Goal: Check status

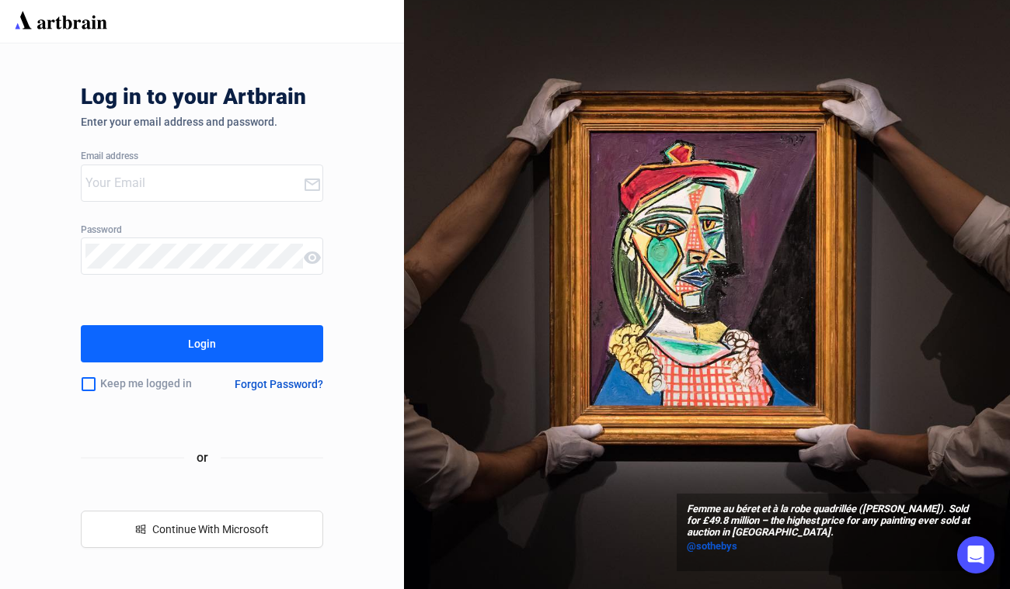
click at [110, 182] on input "email" at bounding box center [193, 183] width 217 height 25
paste input "[PERSON_NAME][EMAIL_ADDRESS][DOMAIN_NAME]"
type input "[PERSON_NAME][EMAIL_ADDRESS][DOMAIN_NAME]"
click at [169, 335] on button "Login" at bounding box center [202, 343] width 242 height 37
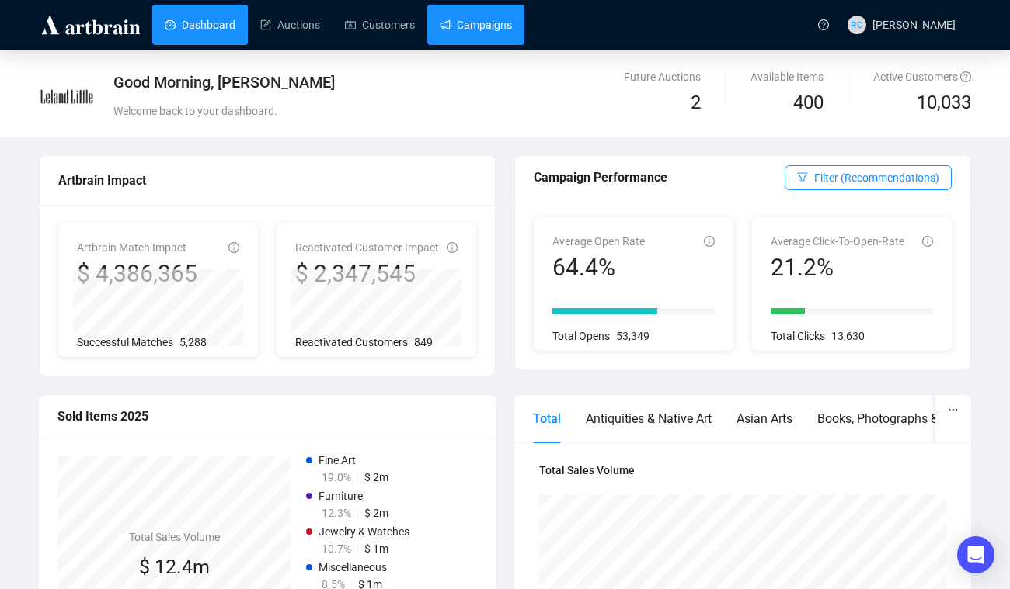
click at [504, 40] on link "Campaigns" at bounding box center [476, 25] width 72 height 40
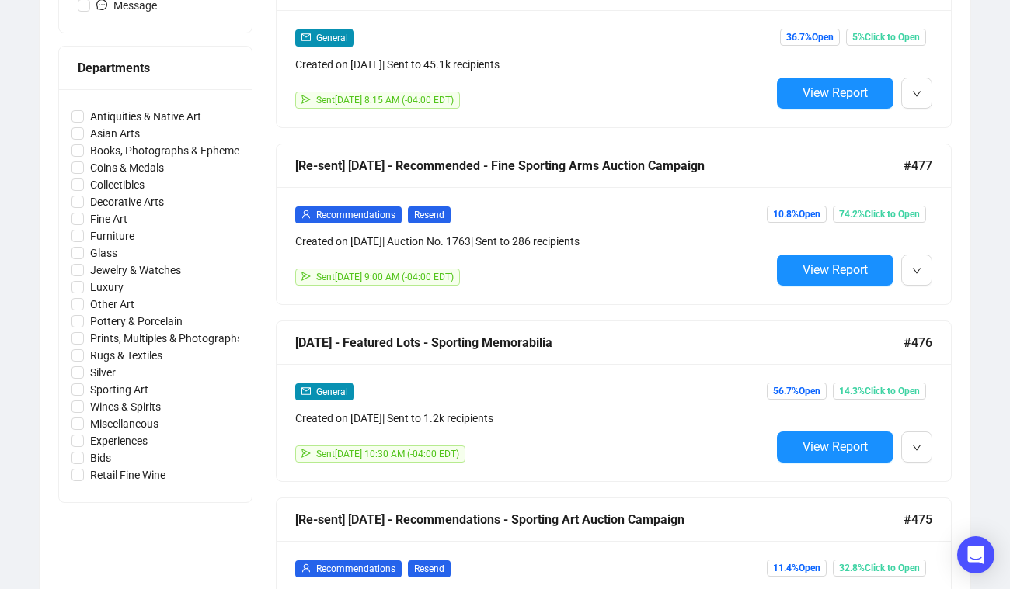
scroll to position [687, 0]
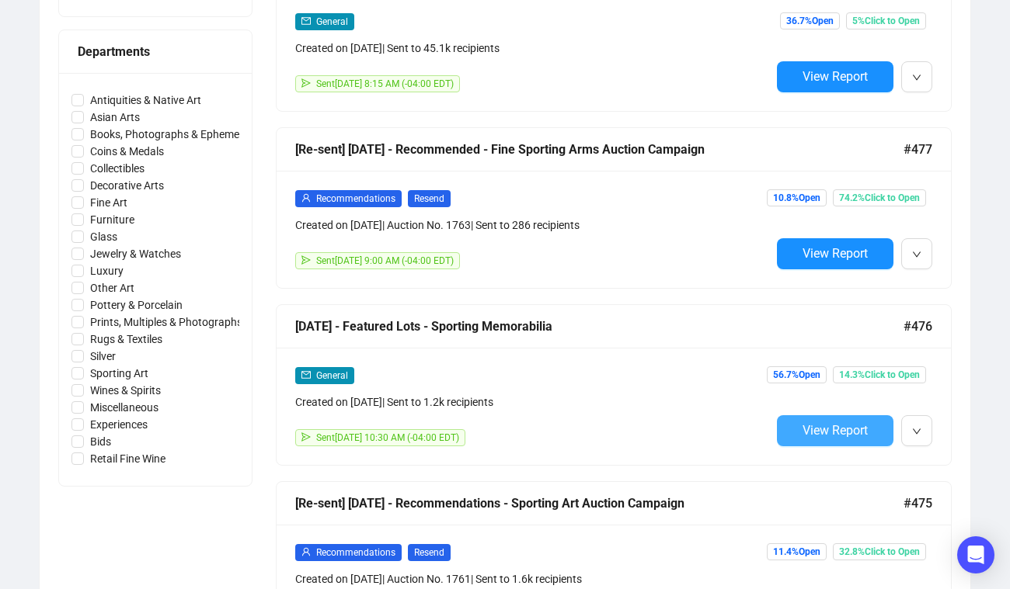
click at [818, 430] on span "View Report" at bounding box center [834, 430] width 65 height 15
